Goal: Task Accomplishment & Management: Complete application form

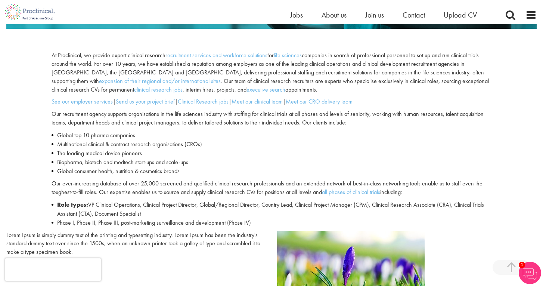
scroll to position [234, 0]
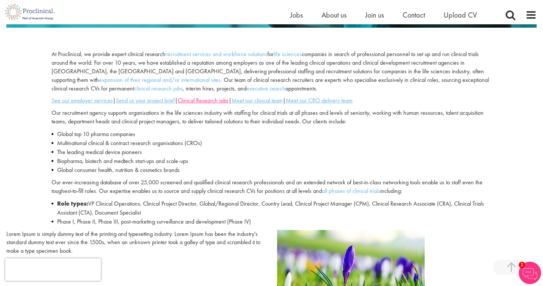
click at [214, 100] on u "Clinical Research jobs" at bounding box center [203, 100] width 51 height 8
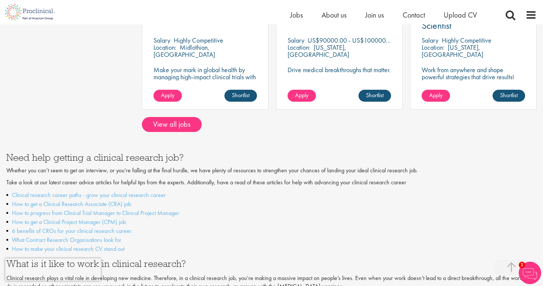
scroll to position [703, 0]
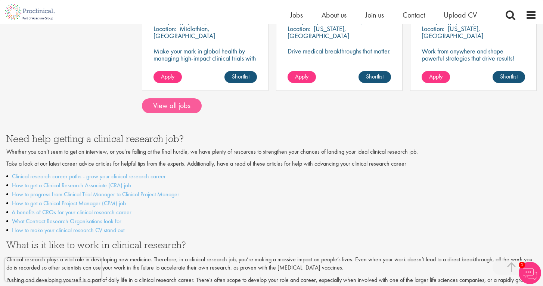
click at [187, 98] on link "View all jobs" at bounding box center [172, 105] width 60 height 15
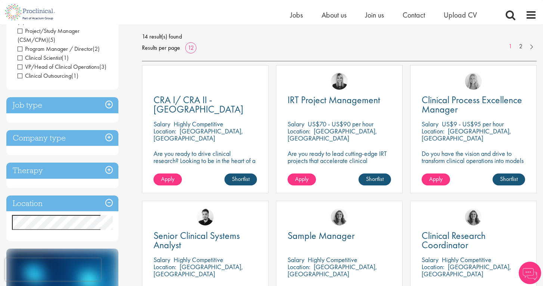
scroll to position [103, 0]
click at [64, 203] on div "Location Specified location Miles" at bounding box center [62, 218] width 112 height 46
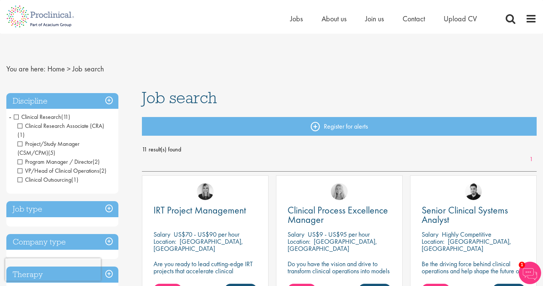
click at [464, 25] on div "Home Jobs About us Join us Contact Upload CV" at bounding box center [392, 20] width 205 height 15
click at [457, 21] on span "Upload CV" at bounding box center [460, 19] width 33 height 10
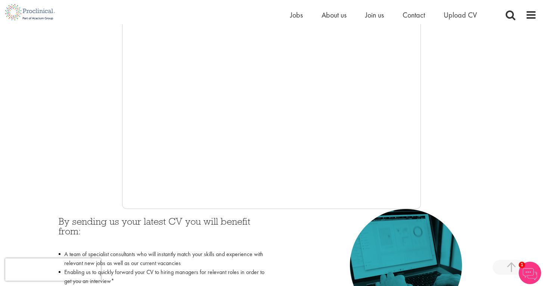
scroll to position [169, 0]
click at [200, 232] on h3 "By sending us your latest CV you will benefit from:" at bounding box center [162, 231] width 207 height 30
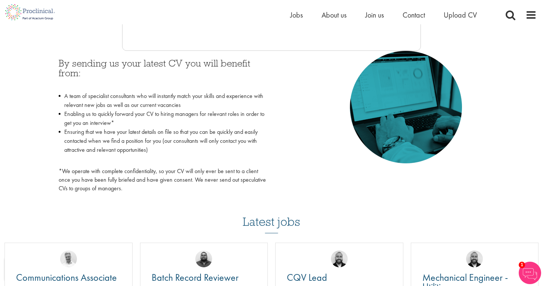
scroll to position [337, 0]
